Goal: Contribute content: Add original content to the website for others to see

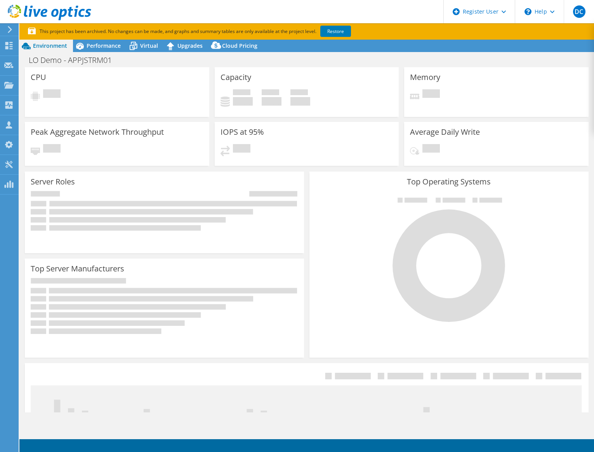
select select "USD"
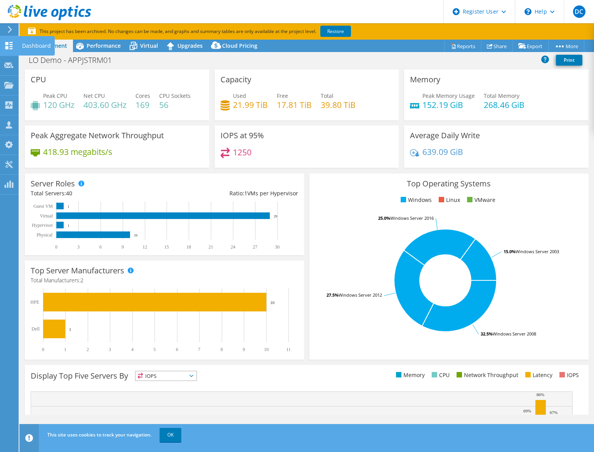
click at [9, 46] on icon at bounding box center [8, 45] width 9 height 7
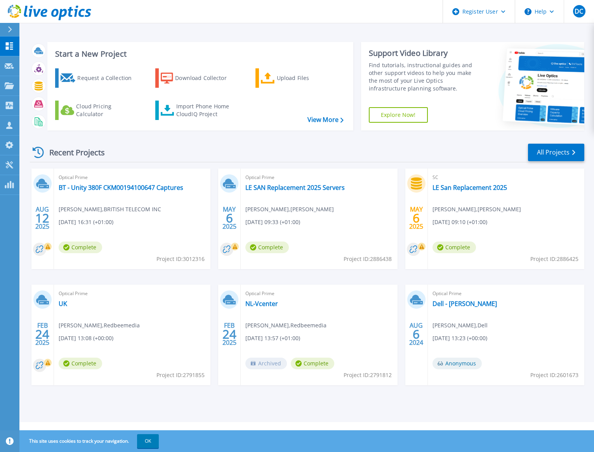
drag, startPoint x: 189, startPoint y: 188, endPoint x: 95, endPoint y: 195, distance: 94.6
click at [73, 194] on div "Optical Prime BT - Unity 380F CKM00194100647 Captures [PERSON_NAME] , BRITISH T…" at bounding box center [132, 219] width 156 height 101
drag, startPoint x: 183, startPoint y: 188, endPoint x: 59, endPoint y: 191, distance: 123.9
click at [59, 191] on div "Optical Prime BT - Unity 380F CKM00194100647 Captures [PERSON_NAME] , BRITISH T…" at bounding box center [132, 219] width 156 height 101
copy link "BT - Unity 380F CKM00194100647 Captures"
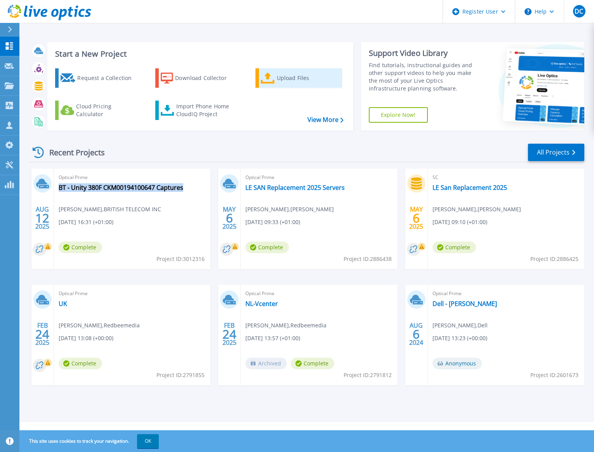
click at [290, 78] on div "Upload Files" at bounding box center [308, 78] width 62 height 16
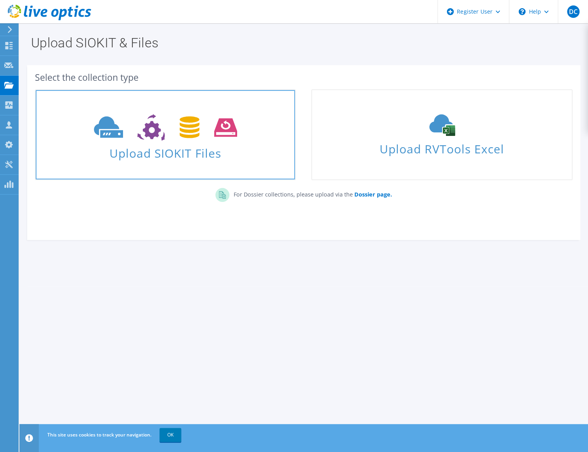
click at [224, 136] on use at bounding box center [165, 127] width 143 height 27
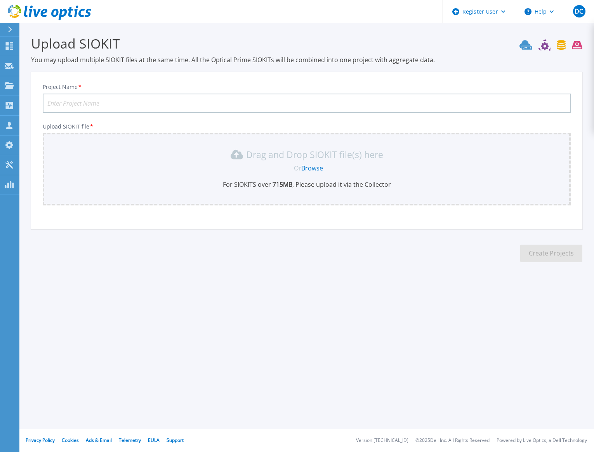
click at [178, 102] on input "Project Name *" at bounding box center [307, 103] width 528 height 19
paste input "BT - Unity 380F CKM00194100647 Captures"
click at [147, 103] on input "BT - Unity 380F CKM00194100647 Captures" at bounding box center [307, 103] width 528 height 19
click at [203, 98] on input "BT - Unity 380F CKM00194100647 Full Captures" at bounding box center [307, 103] width 528 height 19
type input "BT - Unity 380F CKM00194100647 Full Captures 3x files"
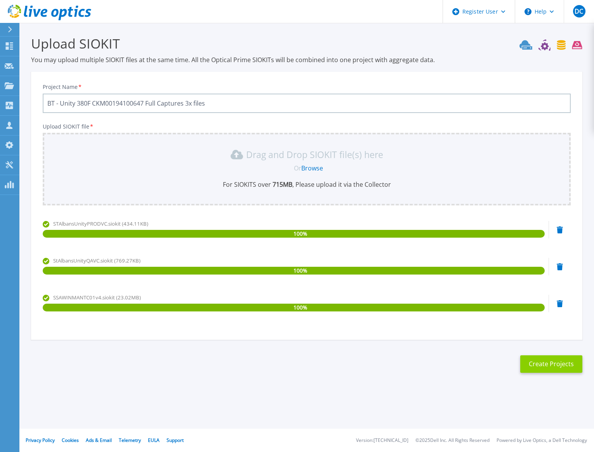
click at [553, 366] on button "Create Projects" at bounding box center [551, 363] width 62 height 17
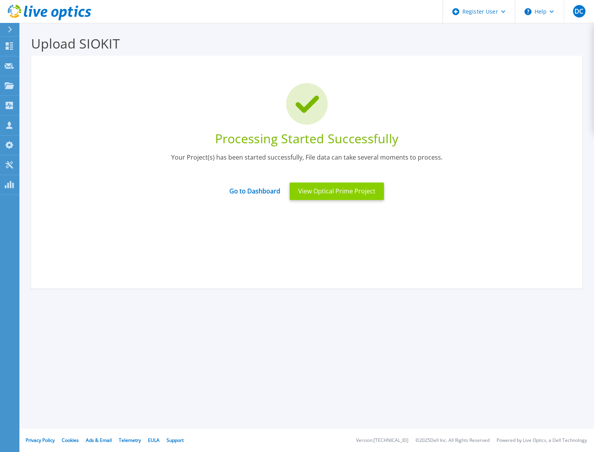
click at [333, 193] on button "View Optical Prime Project" at bounding box center [337, 191] width 94 height 17
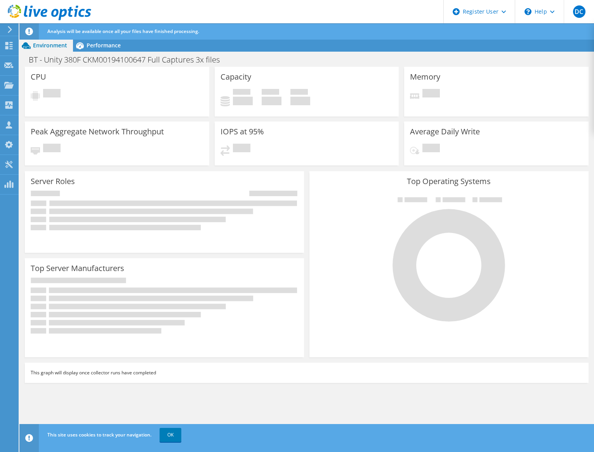
drag, startPoint x: 417, startPoint y: 30, endPoint x: 400, endPoint y: 26, distance: 17.1
click at [414, 30] on div "Analysis will be available once all your files have finished processing." at bounding box center [320, 31] width 551 height 16
